Goal: Obtain resource: Obtain resource

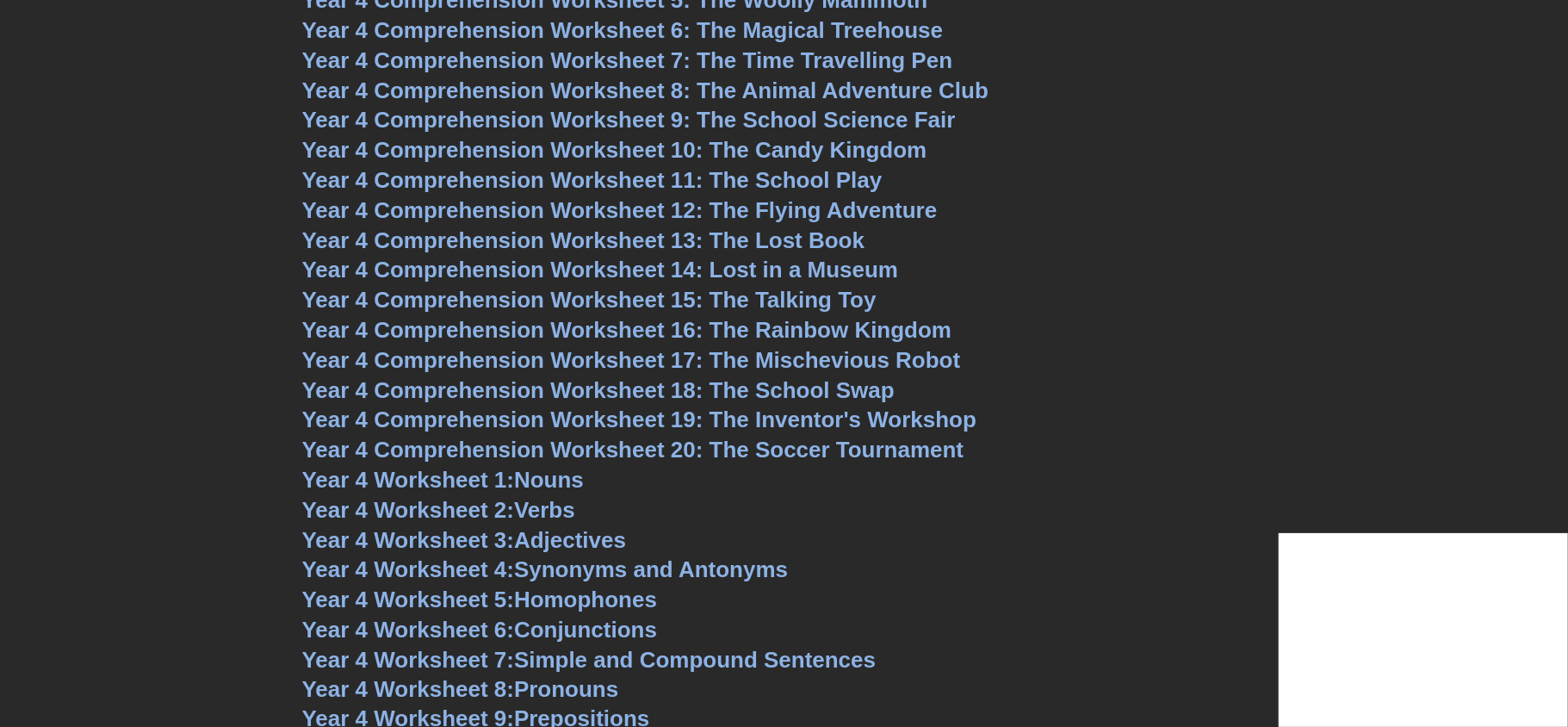
scroll to position [6383, 0]
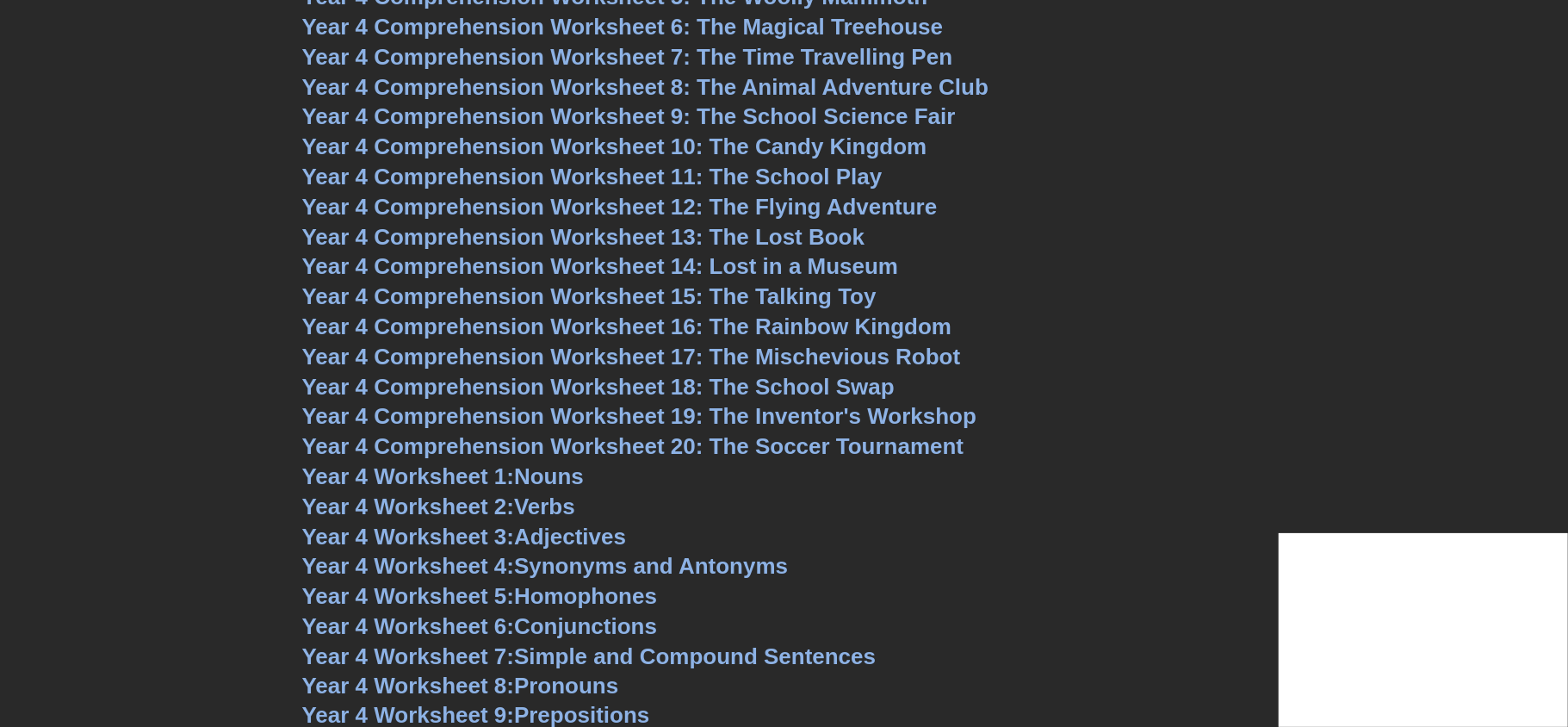
click at [709, 406] on span "Year 4 Comprehension Worksheet 19: The Inventor's Workshop" at bounding box center [640, 415] width 675 height 26
click at [696, 445] on span "Year 4 Comprehension Worksheet 20: The Soccer Tournament" at bounding box center [633, 446] width 662 height 26
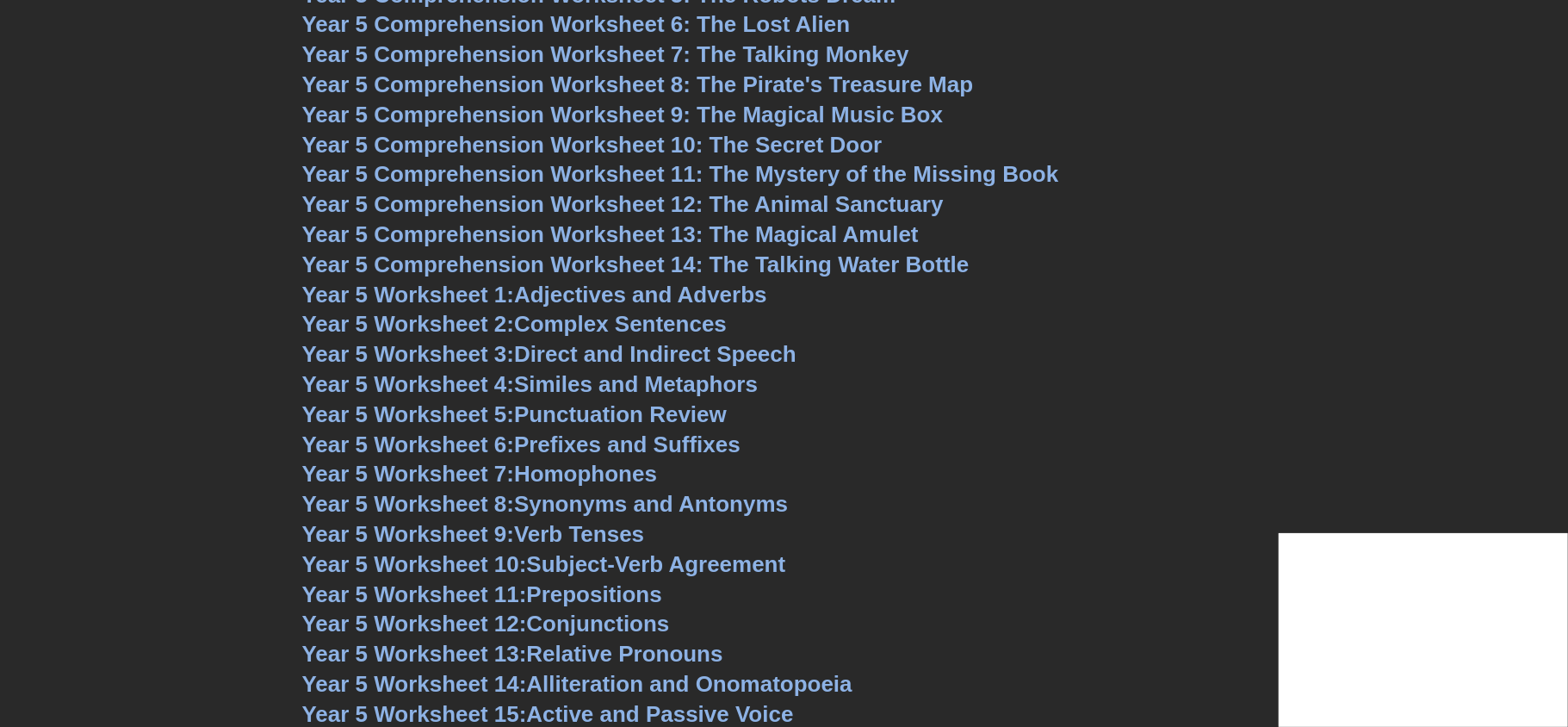
scroll to position [7640, 0]
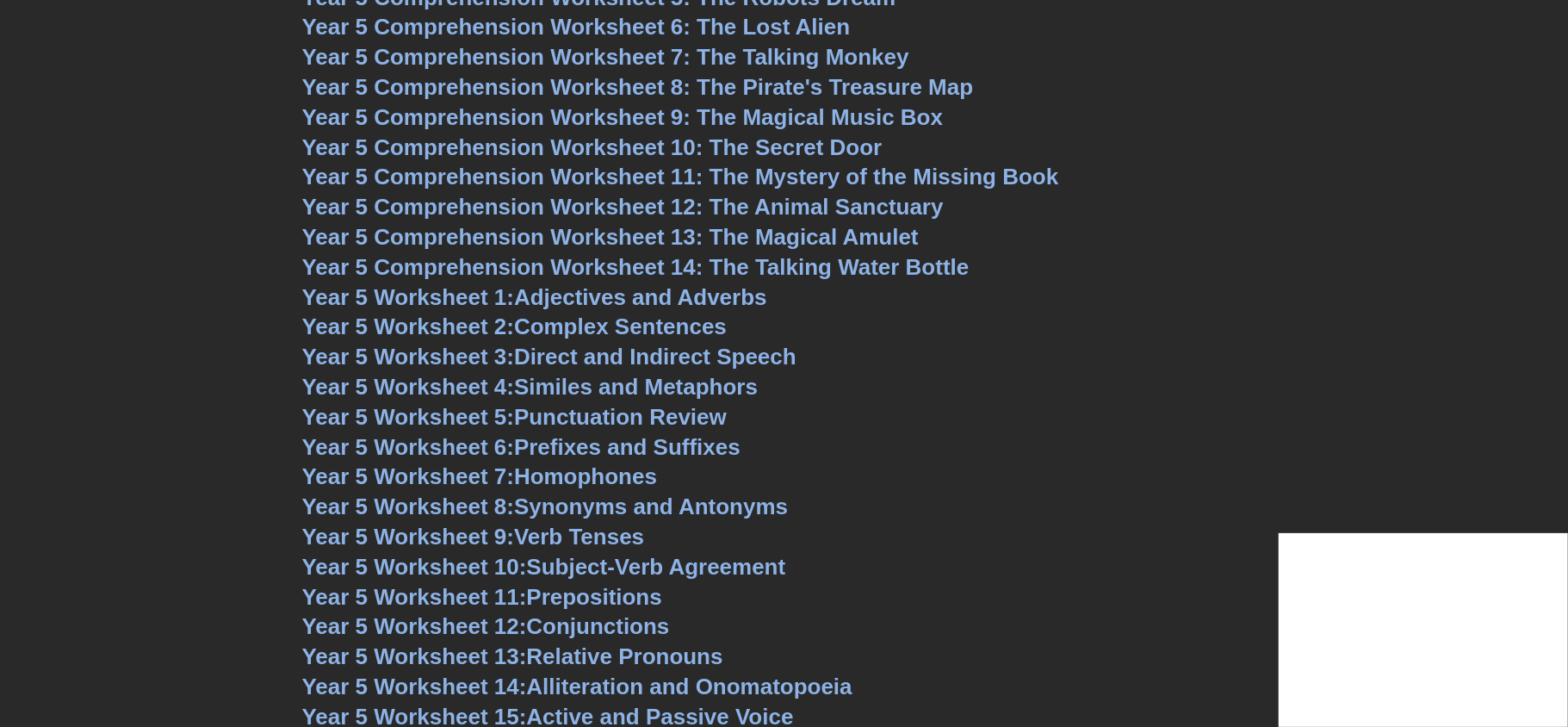
click at [757, 154] on span "Year 5 Comprehension Worksheet 10: The Secret Door" at bounding box center [592, 146] width 581 height 26
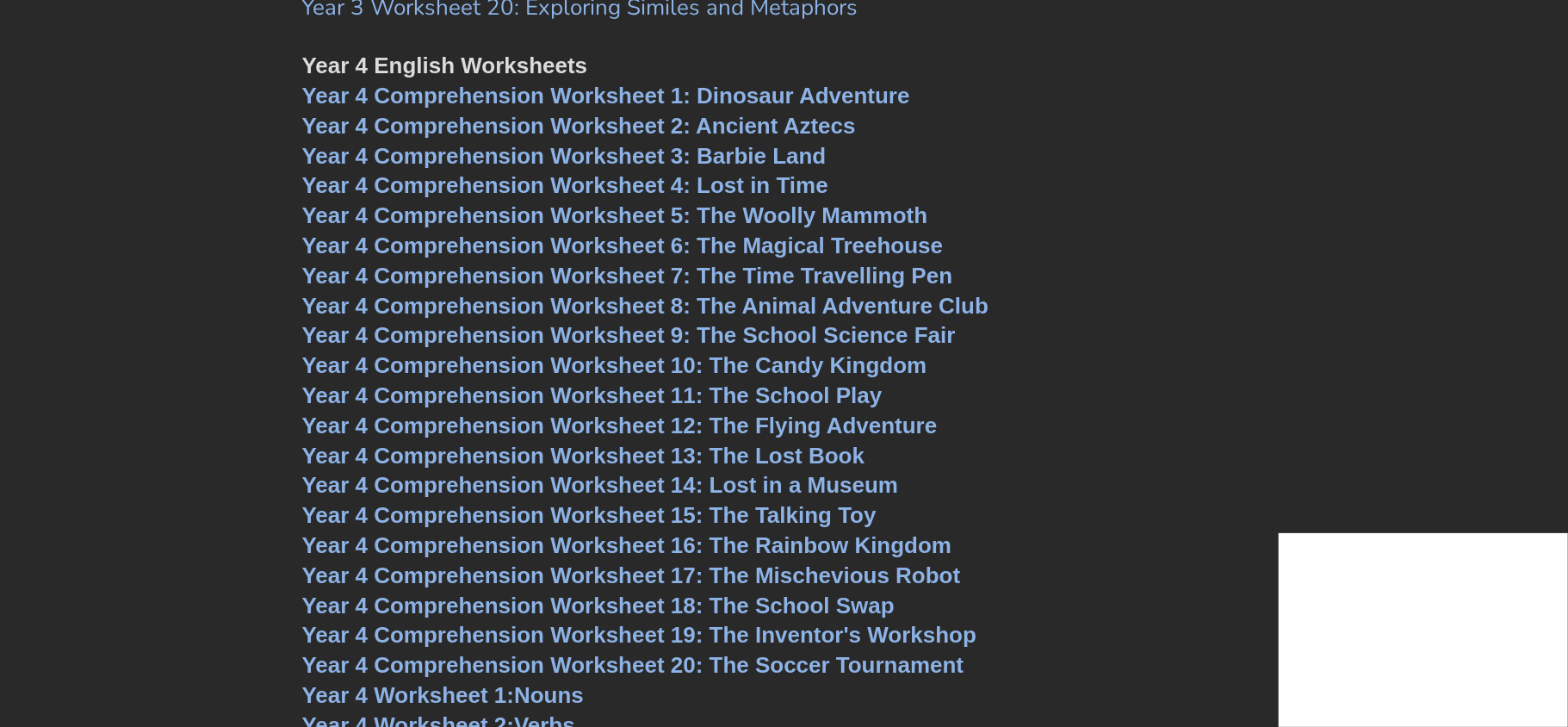
scroll to position [6492, 0]
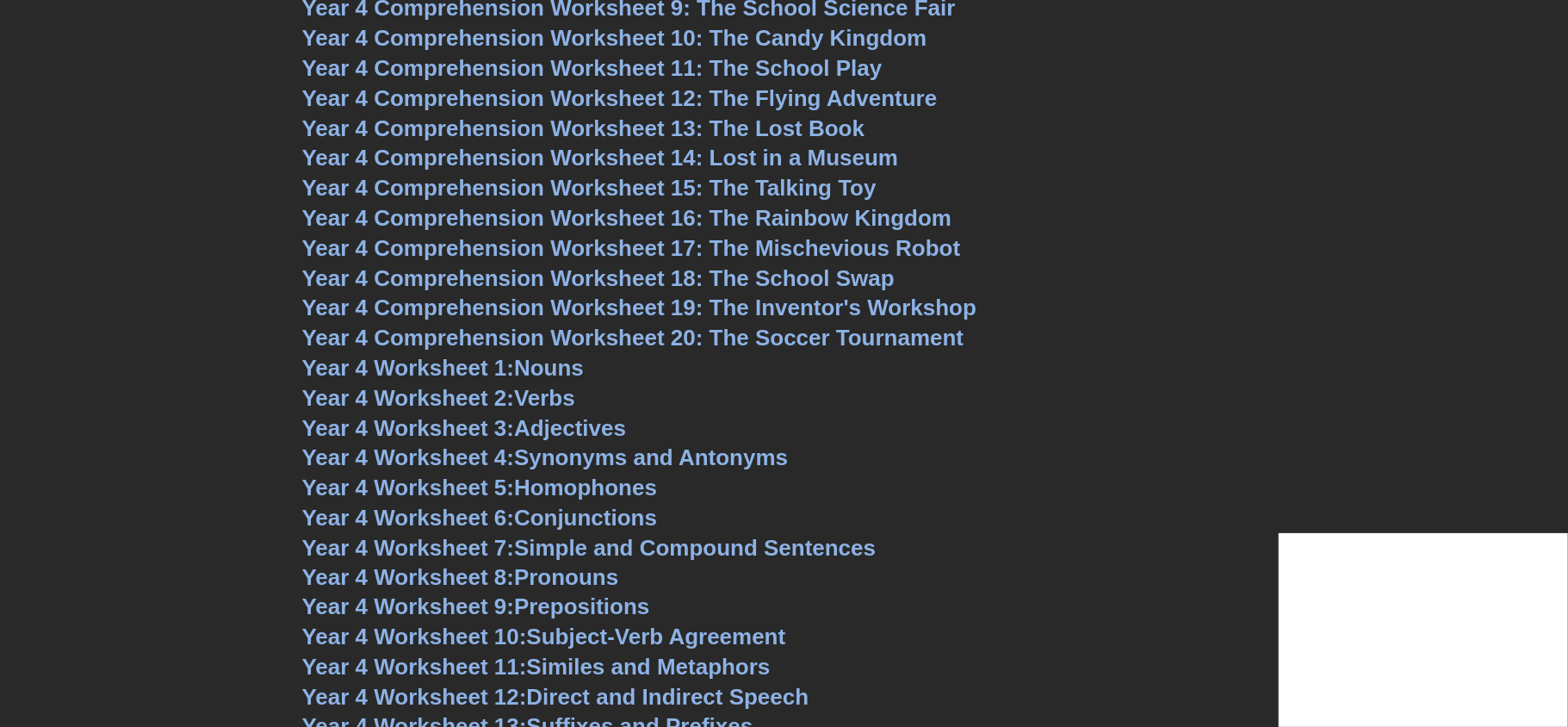
click at [696, 310] on span "Year 4 Comprehension Worksheet 19: The Inventor's Workshop" at bounding box center [640, 307] width 675 height 26
drag, startPoint x: 660, startPoint y: 352, endPoint x: 661, endPoint y: 343, distance: 9.1
click at [661, 343] on span "Year 4 Comprehension Worksheet 20: The Soccer Tournament" at bounding box center [633, 337] width 662 height 26
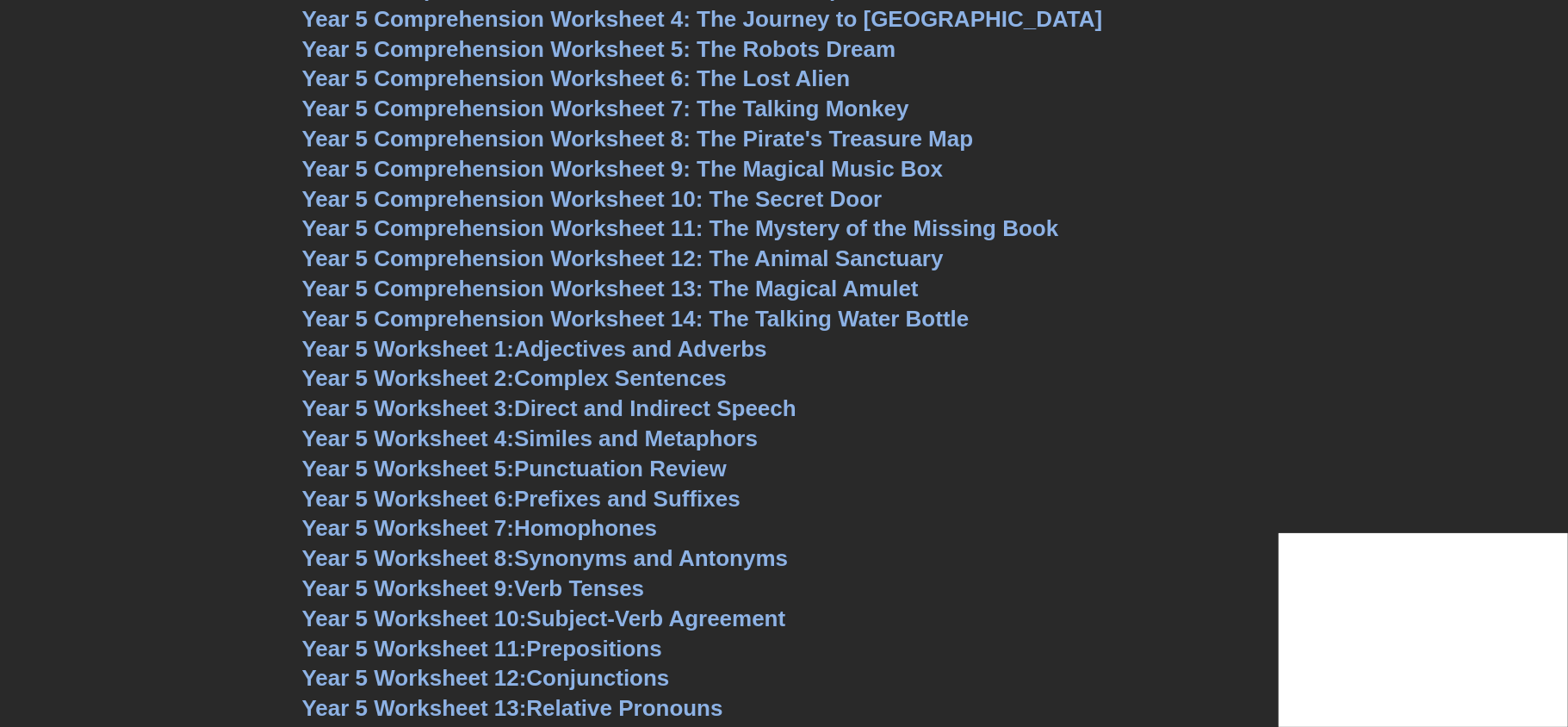
scroll to position [7605, 0]
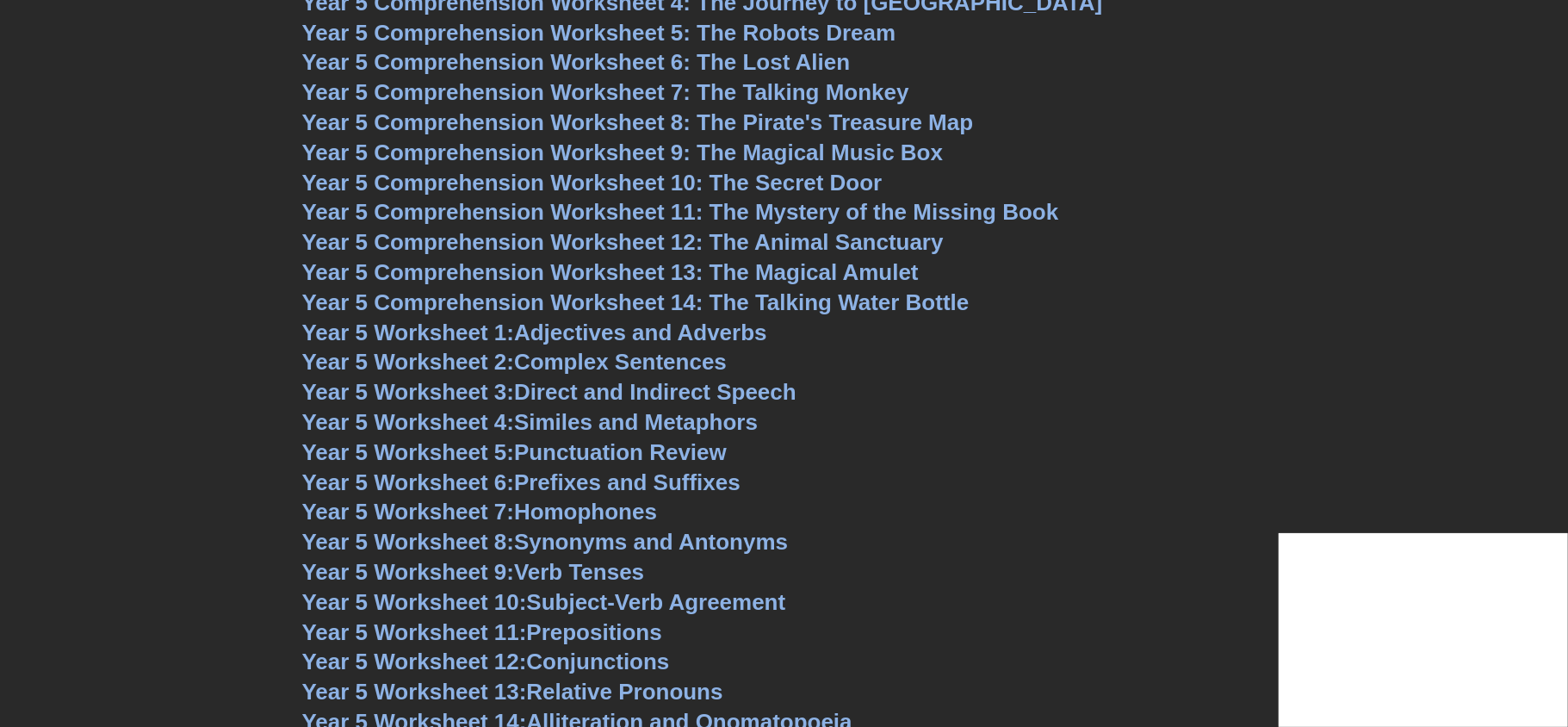
click at [738, 181] on span "Year 5 Comprehension Worksheet 10: The Secret Door" at bounding box center [592, 182] width 581 height 26
click at [755, 219] on span "Year 5 Comprehension Worksheet 11: The Mystery of the Missing Book" at bounding box center [680, 211] width 756 height 26
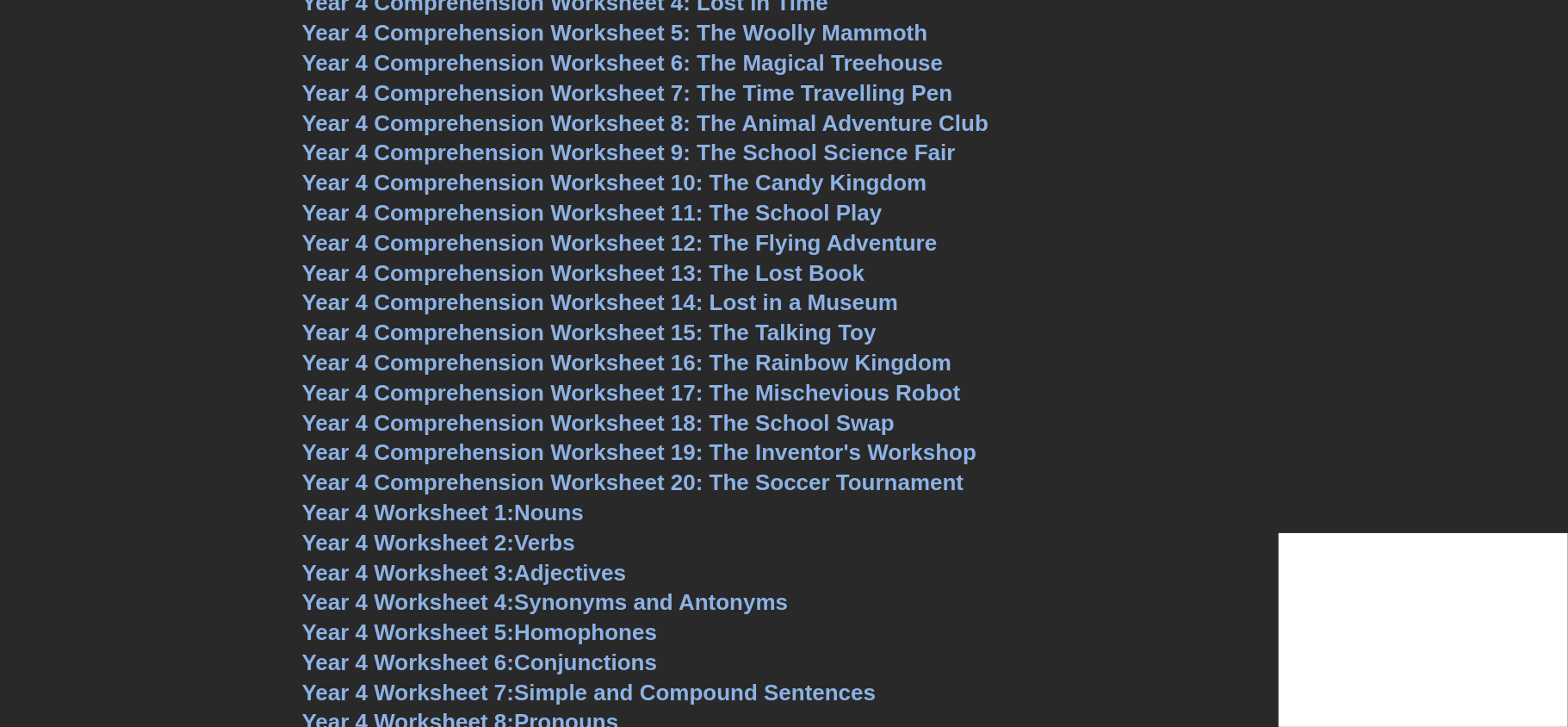
scroll to position [6514, 0]
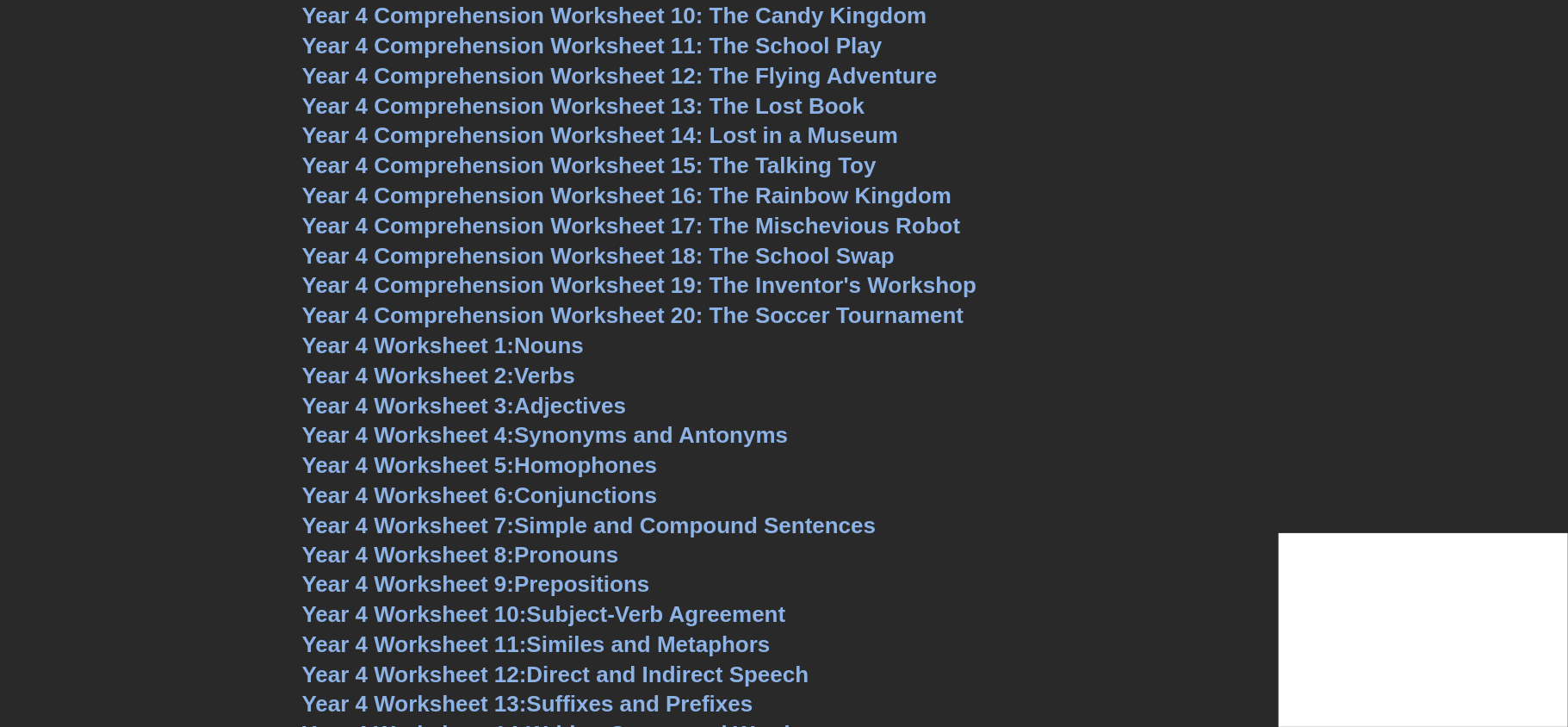
click at [777, 290] on span "Year 4 Comprehension Worksheet 19: The Inventor's Workshop" at bounding box center [640, 284] width 675 height 26
click at [728, 307] on span "Year 4 Comprehension Worksheet 20: The Soccer Tournament" at bounding box center [633, 315] width 662 height 26
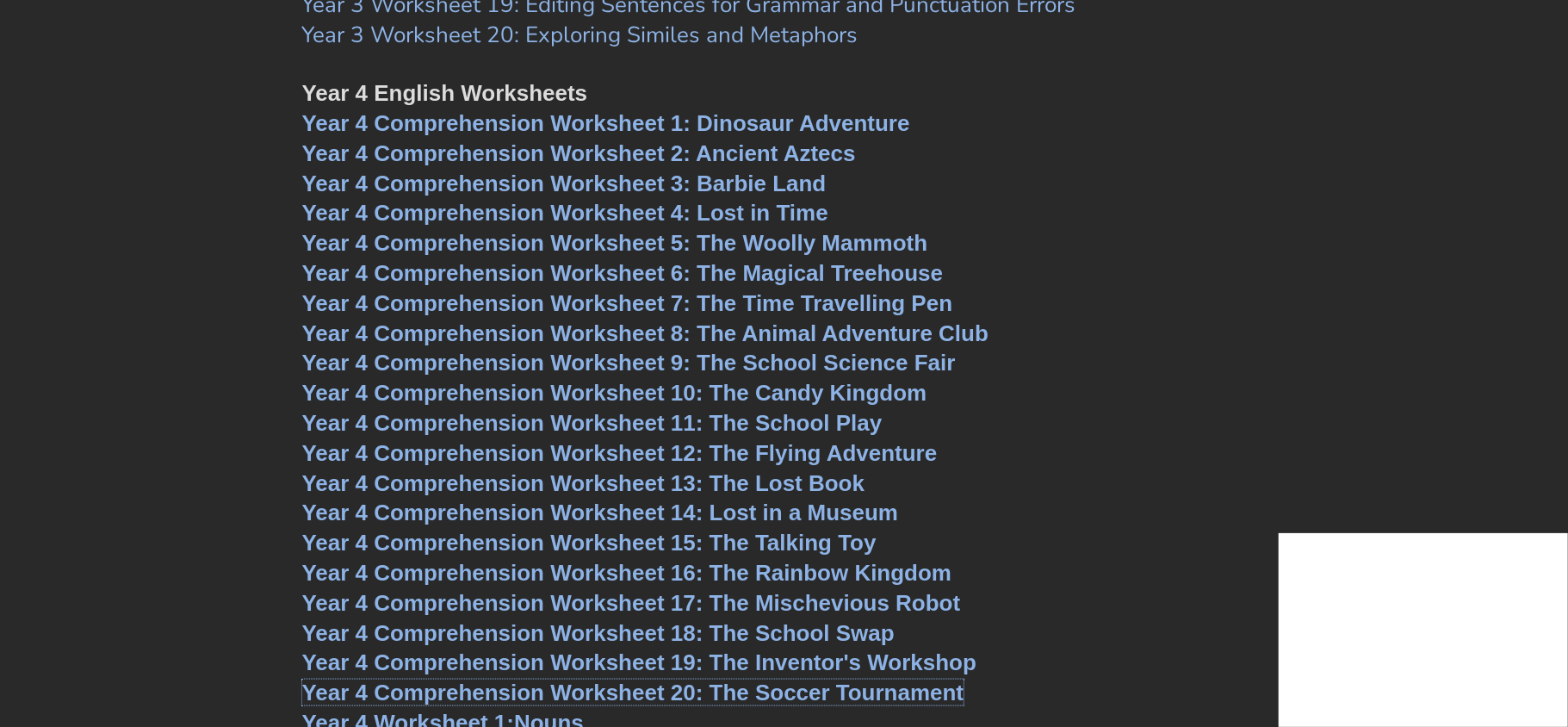
scroll to position [6135, 0]
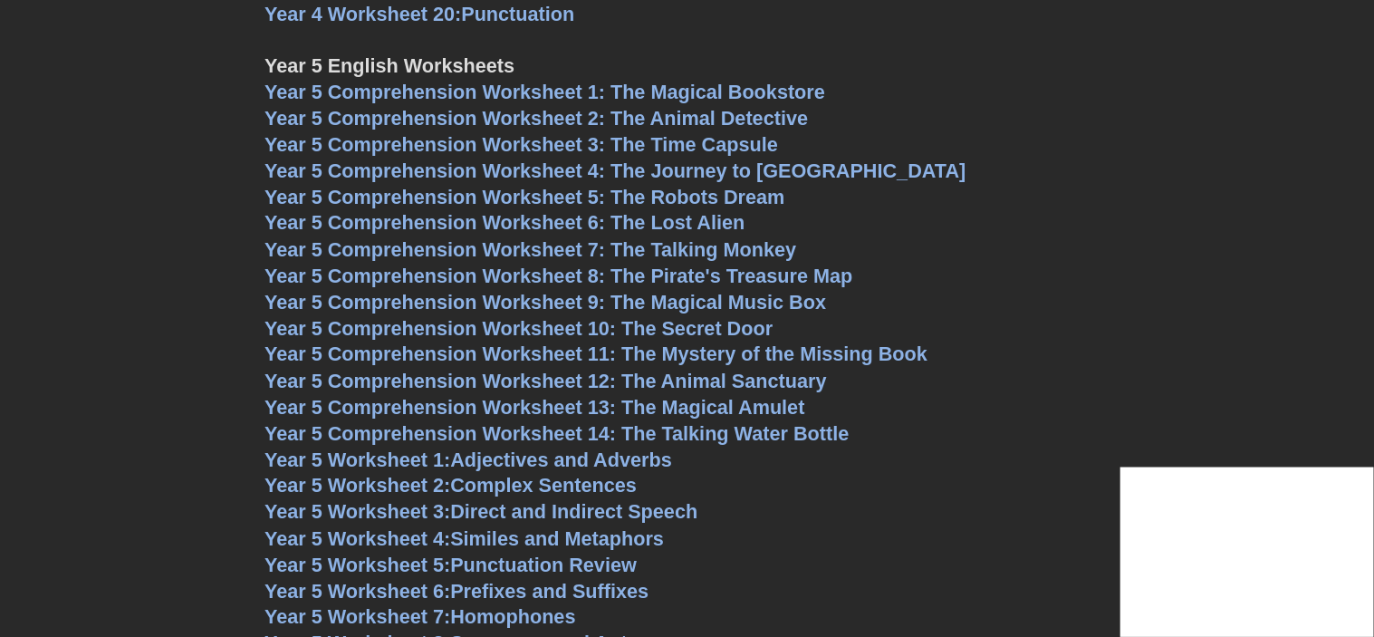
scroll to position [7801, 0]
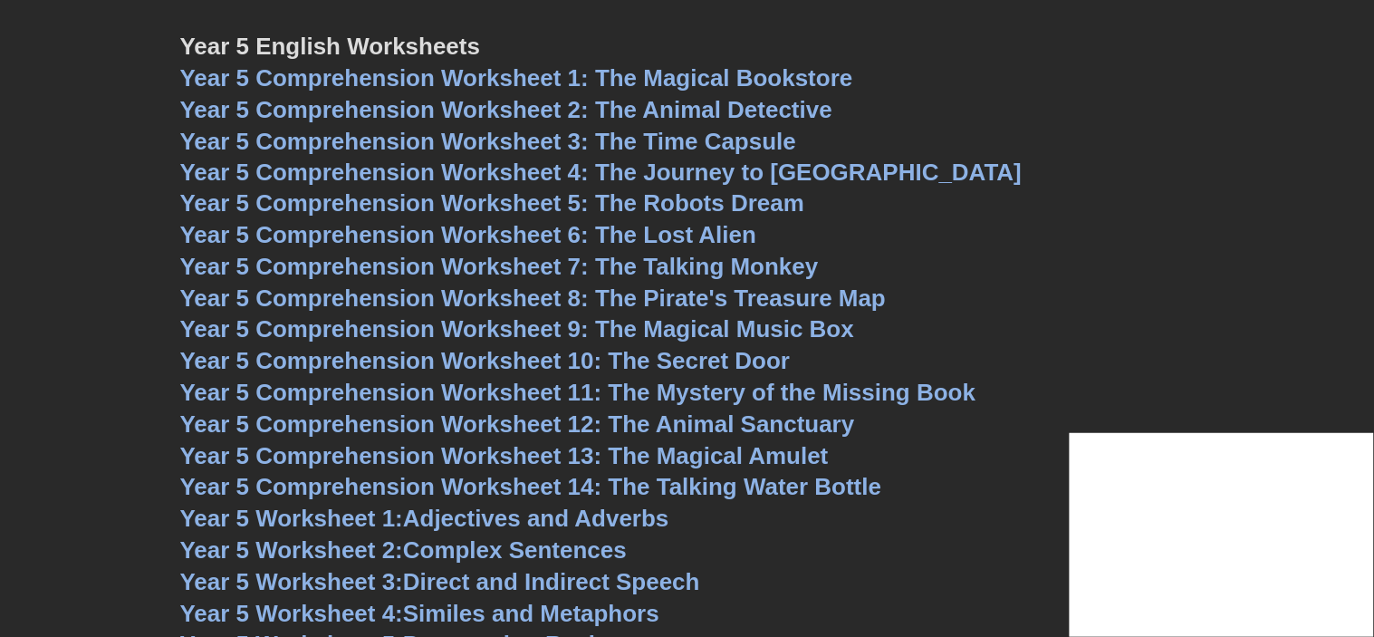
drag, startPoint x: 1053, startPoint y: 153, endPoint x: 852, endPoint y: 50, distance: 226.1
click at [1051, 152] on h3 "Year 5 Comprehension Worksheet 3: The Time Capsule" at bounding box center [687, 142] width 1015 height 31
